Goal: Transaction & Acquisition: Purchase product/service

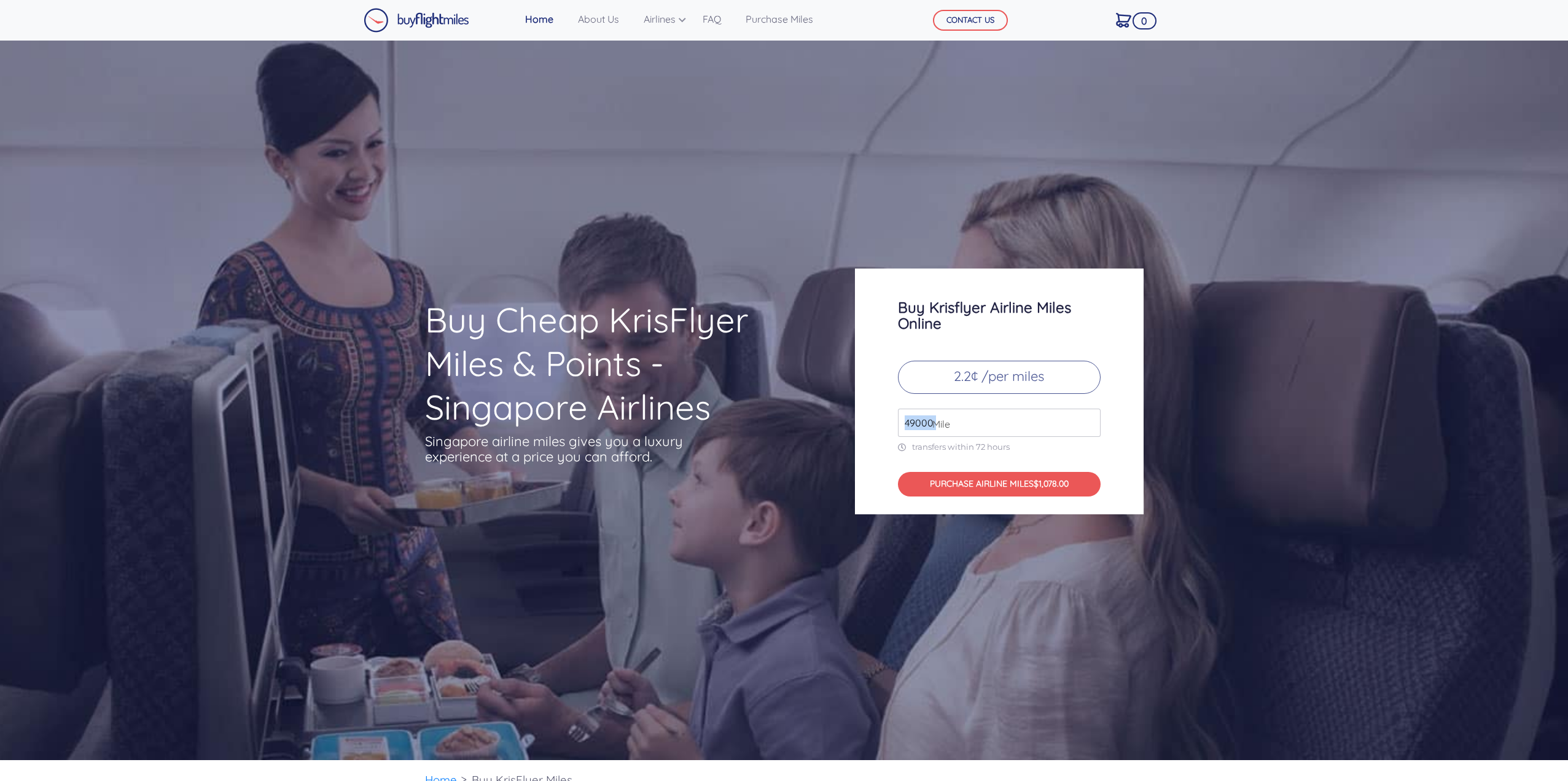
drag, startPoint x: 927, startPoint y: 422, endPoint x: 860, endPoint y: 421, distance: 67.0
click at [860, 421] on div "Buy Krisflyer Airline Miles Online 2.2¢ /per miles 49000 Mile transfers within …" at bounding box center [999, 392] width 289 height 246
click at [899, 428] on input "49000" at bounding box center [999, 422] width 203 height 28
drag, startPoint x: 908, startPoint y: 425, endPoint x: 915, endPoint y: 425, distance: 7.0
click at [915, 425] on input "49000" at bounding box center [999, 422] width 203 height 28
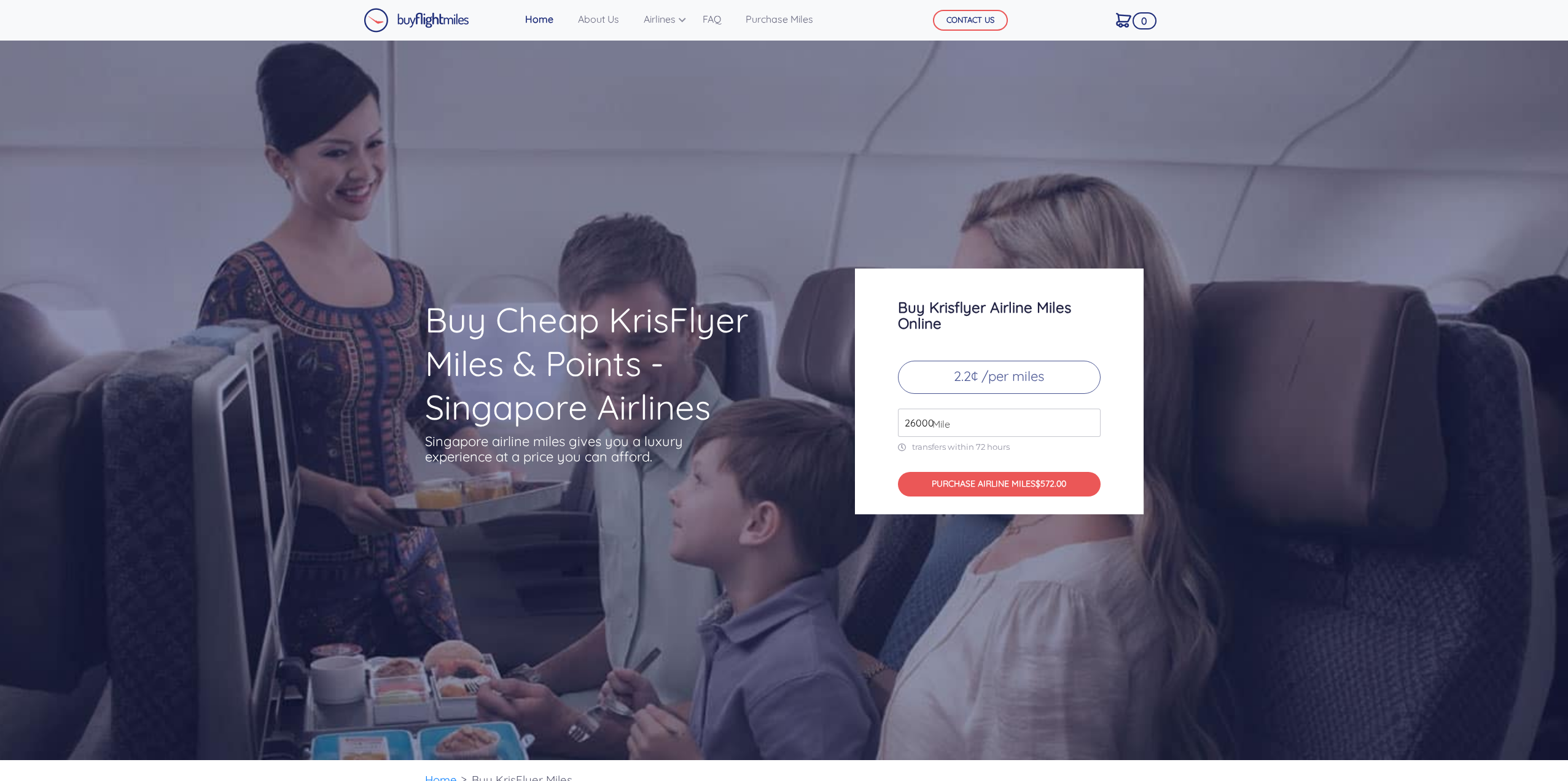
type input "26000"
click at [1090, 343] on div "Buy Krisflyer Airline Miles Online 2.2¢ /per miles 26000 Mile transfers within …" at bounding box center [999, 392] width 289 height 246
click at [992, 370] on p "2.2¢ /per miles" at bounding box center [999, 377] width 203 height 33
click at [966, 372] on p "2.2¢ /per miles" at bounding box center [999, 377] width 203 height 33
click at [1003, 487] on button "PURCHASE AIRLINE MILES $572.00" at bounding box center [999, 484] width 203 height 25
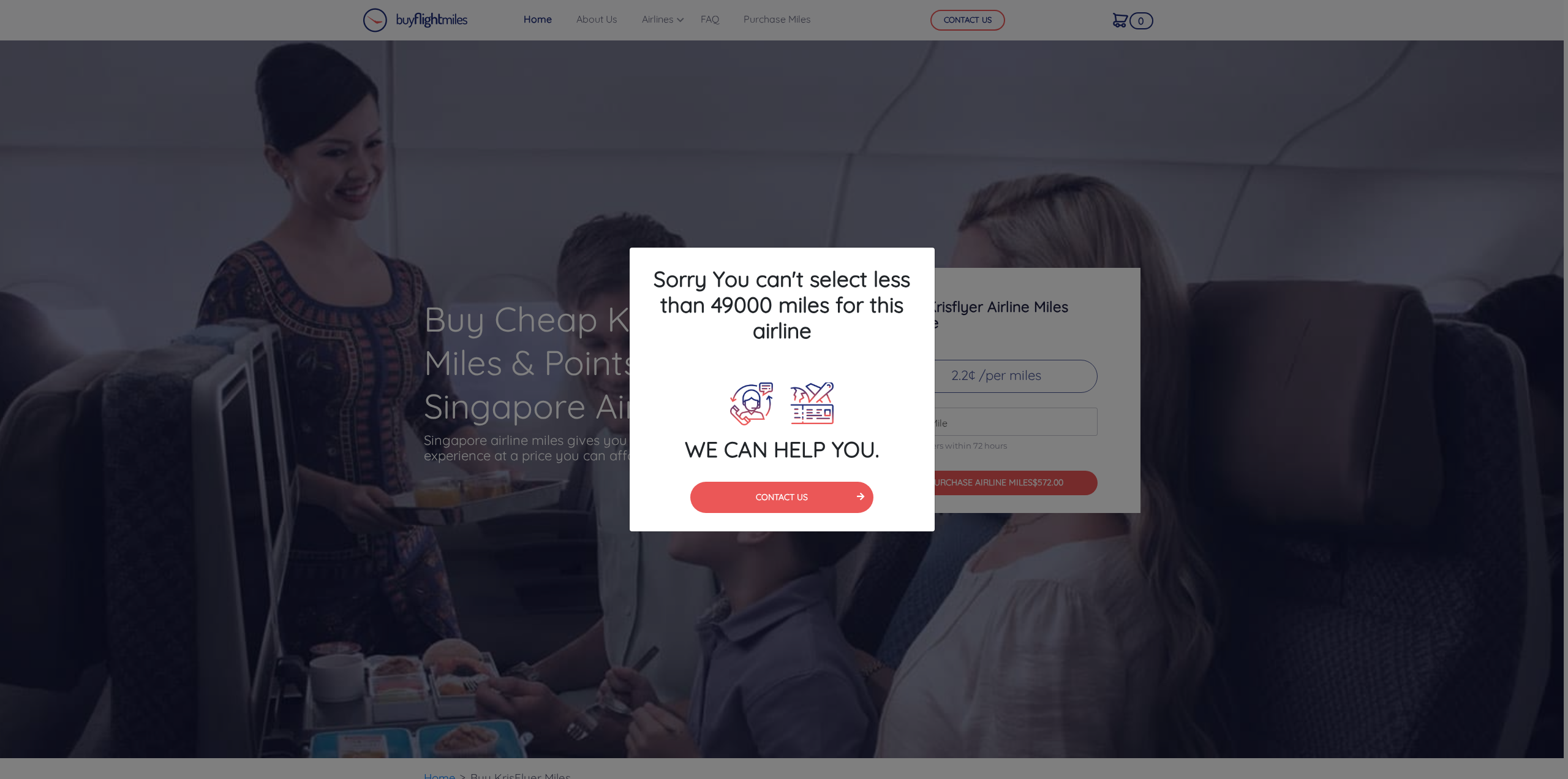
click at [1000, 314] on div "Sorry You can't select less than 49000 miles for this airline WE CAN HELP YOU. …" at bounding box center [784, 389] width 1568 height 779
